Goal: Information Seeking & Learning: Learn about a topic

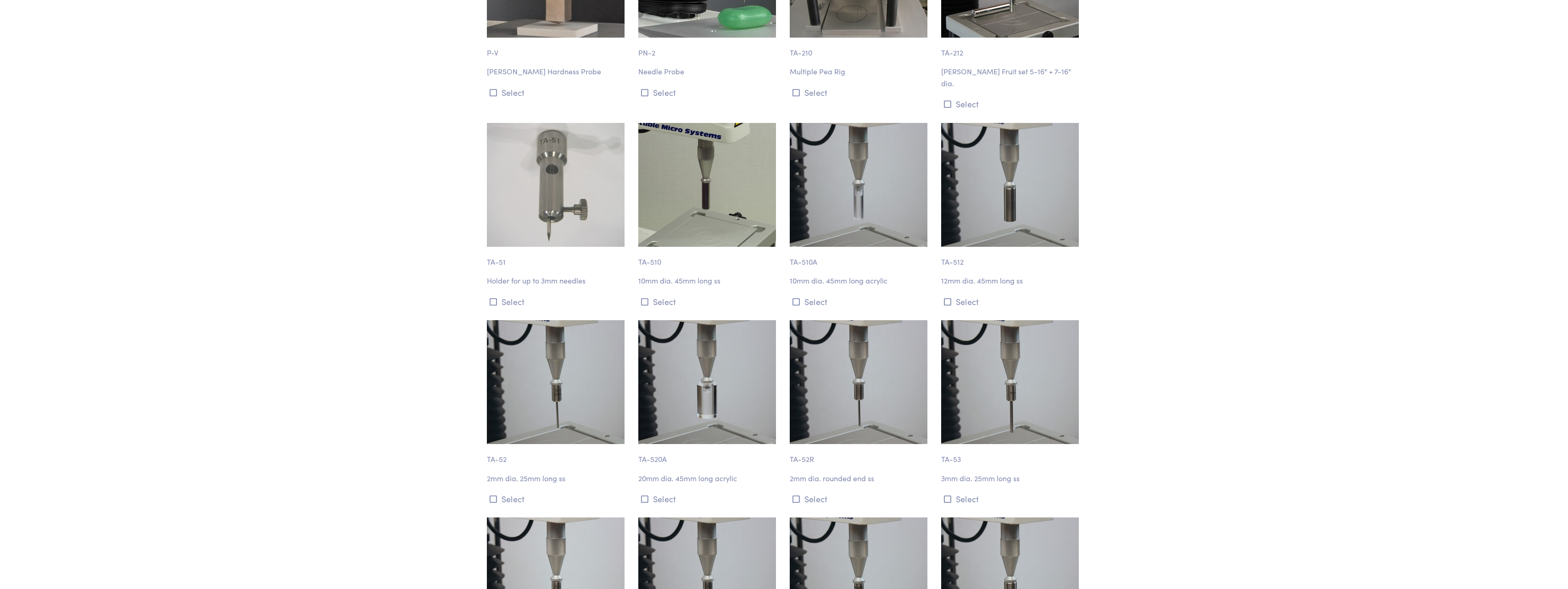
scroll to position [2110, 0]
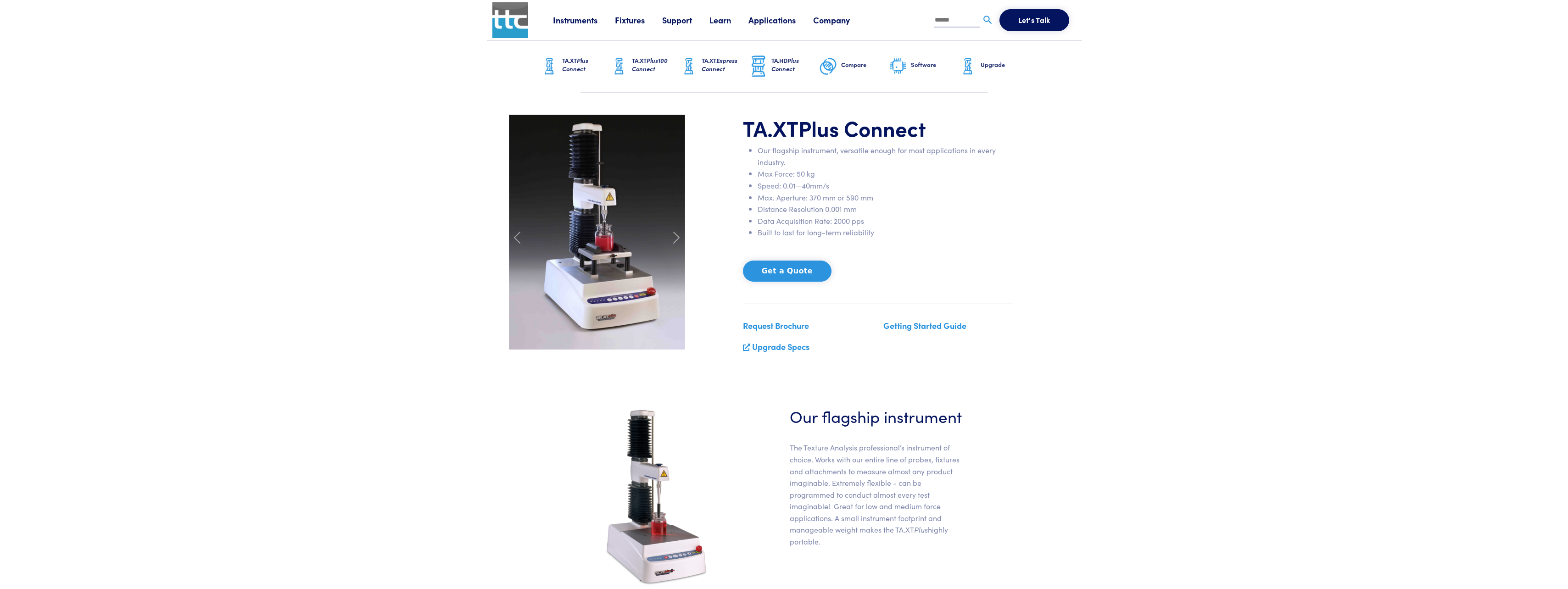
click at [631, 16] on link "Fixtures" at bounding box center [638, 20] width 47 height 12
click at [591, 20] on link "Instruments" at bounding box center [583, 20] width 62 height 12
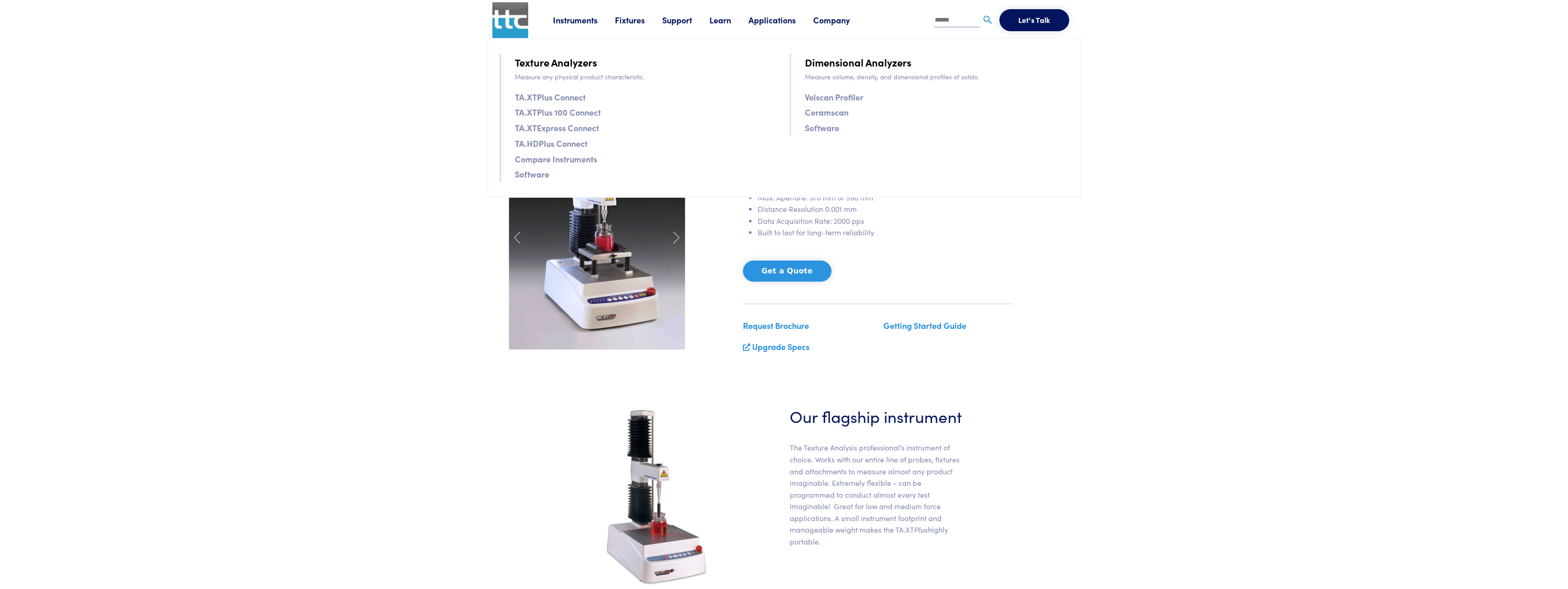
click at [623, 16] on link "Fixtures" at bounding box center [638, 20] width 47 height 12
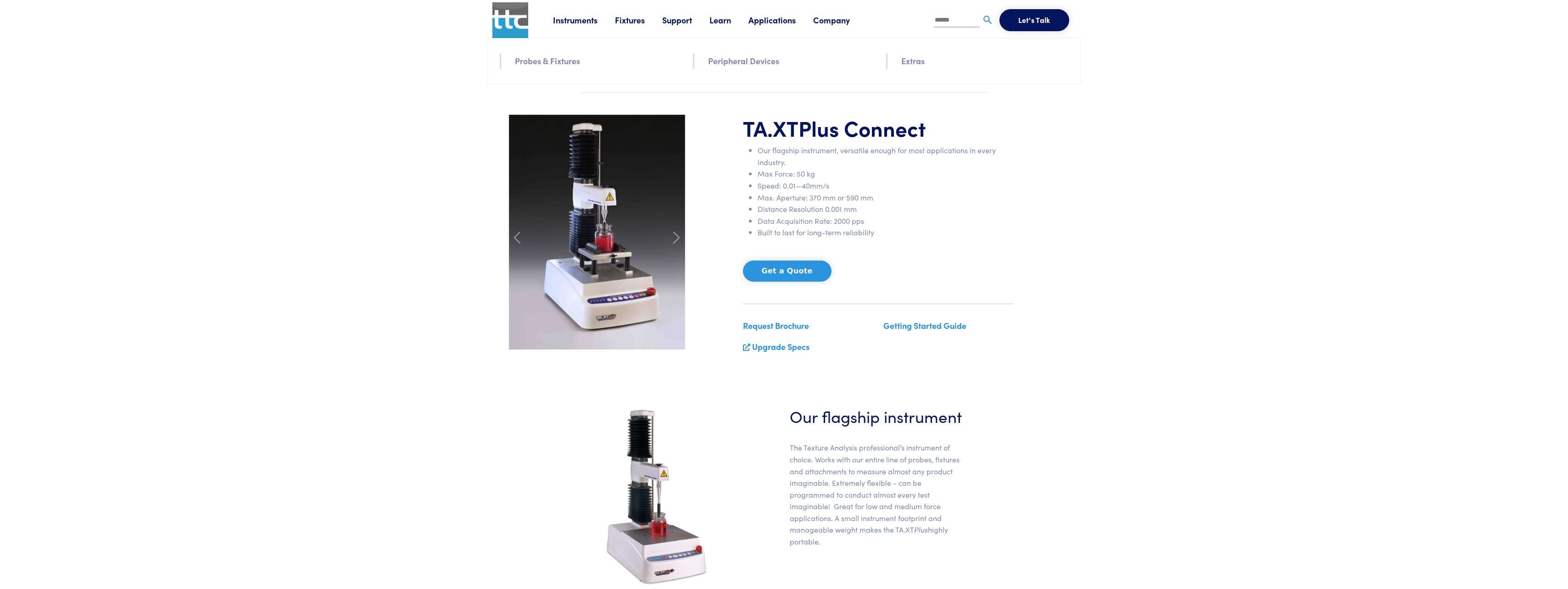
click at [912, 60] on link "Extras" at bounding box center [913, 61] width 23 height 13
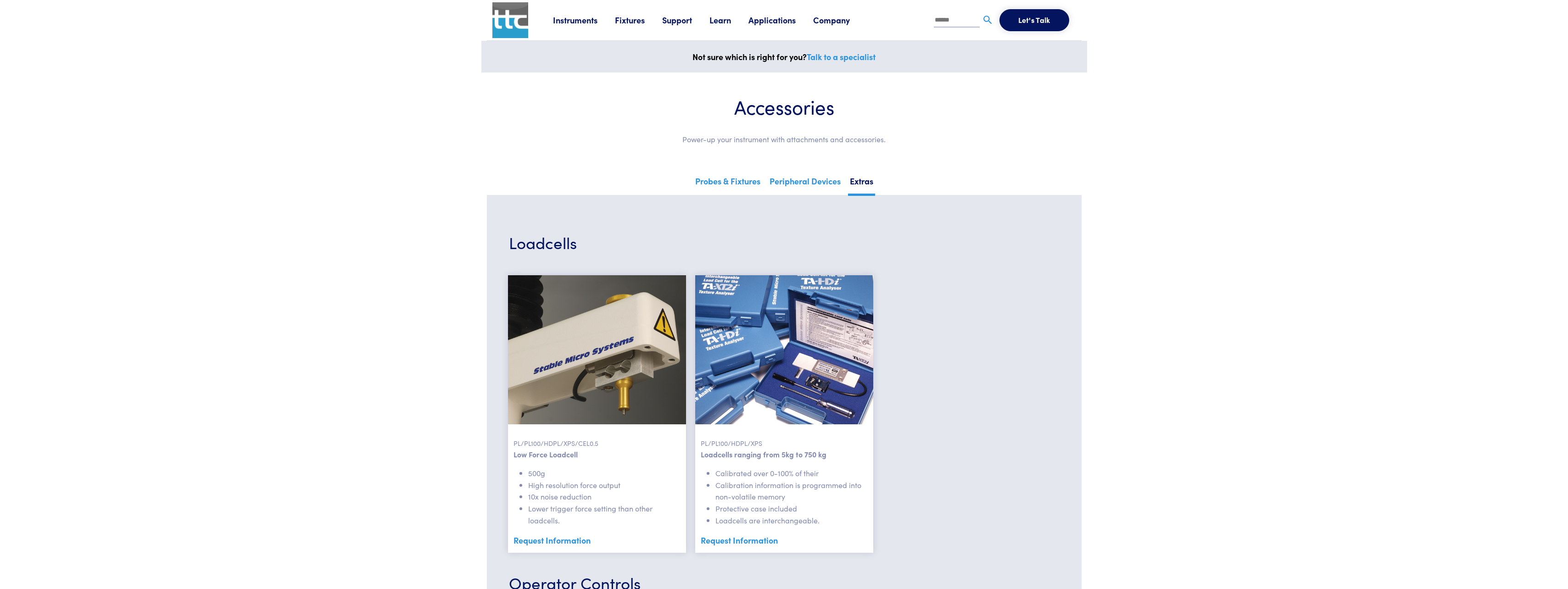
click at [960, 16] on input "text" at bounding box center [956, 21] width 46 height 14
type input "*********"
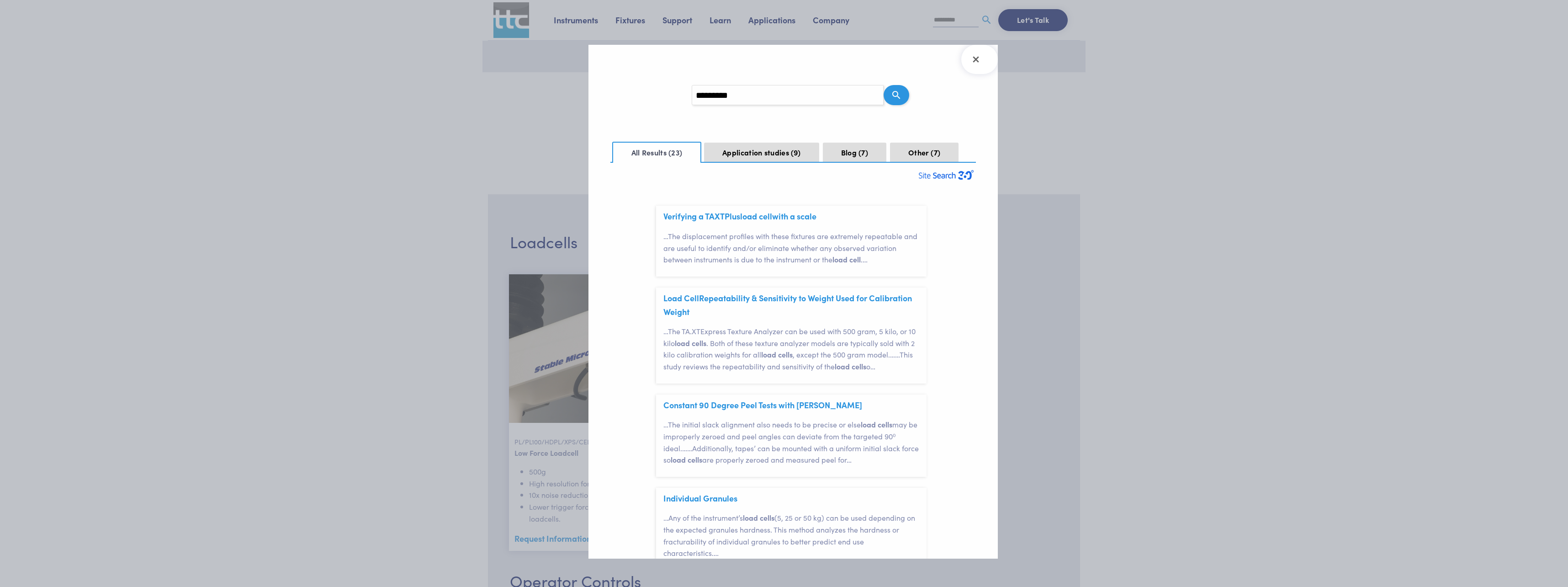
click at [768, 240] on p "… The displacement profiles with these fixtures are extremely repeatable and ar…" at bounding box center [795, 248] width 263 height 35
click at [765, 220] on span "cell" at bounding box center [766, 216] width 13 height 12
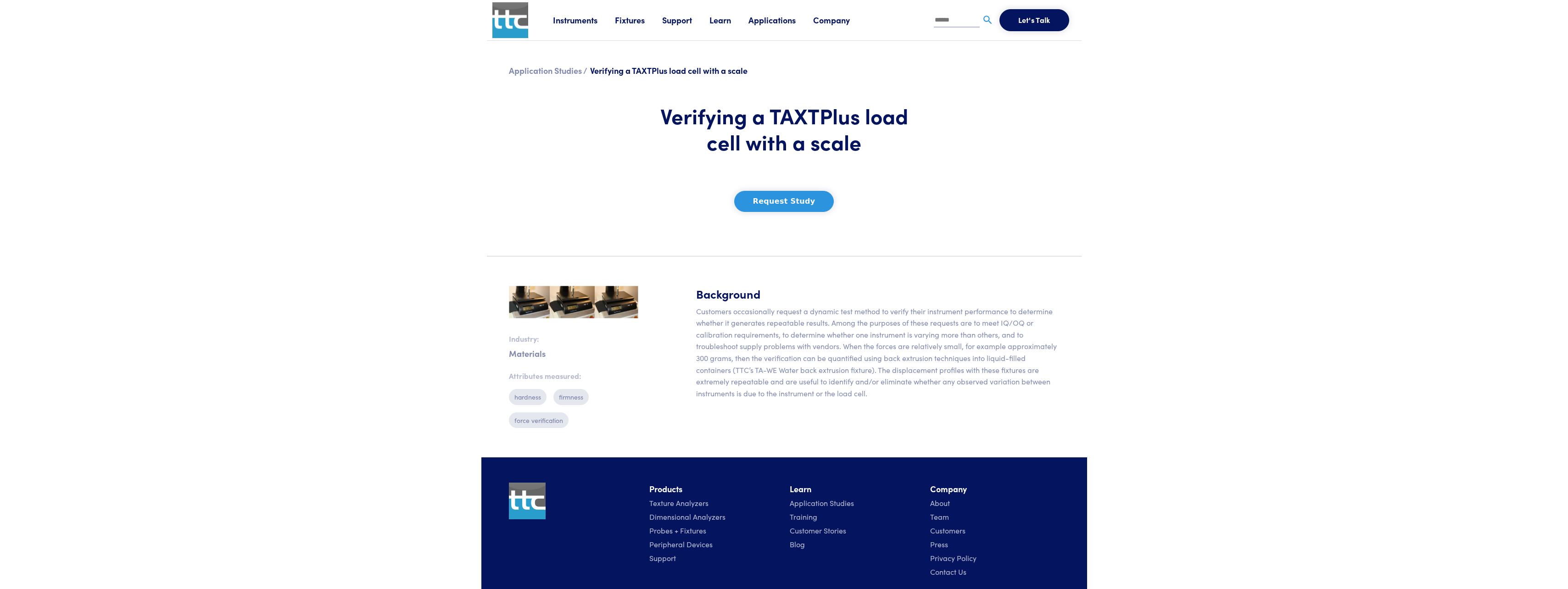
click at [577, 22] on link "Instruments" at bounding box center [583, 20] width 62 height 12
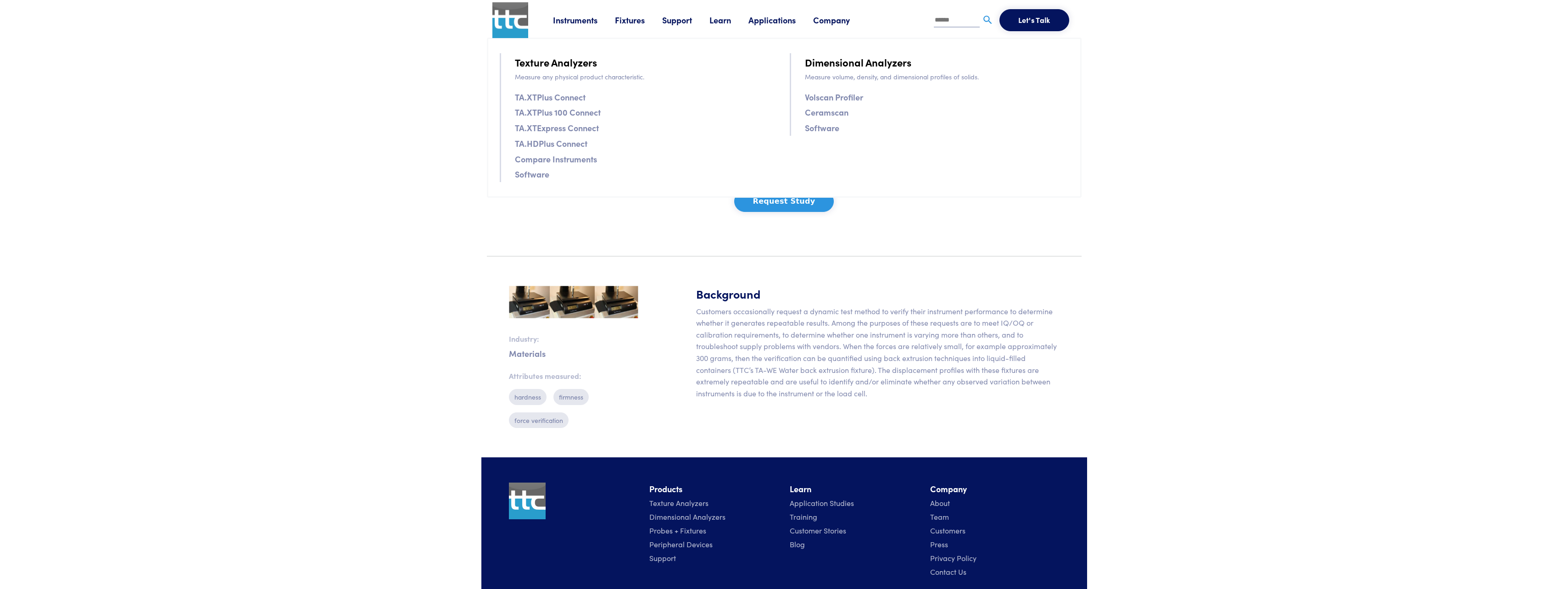
click at [635, 24] on link "Fixtures" at bounding box center [638, 20] width 47 height 12
